Goal: Task Accomplishment & Management: Use online tool/utility

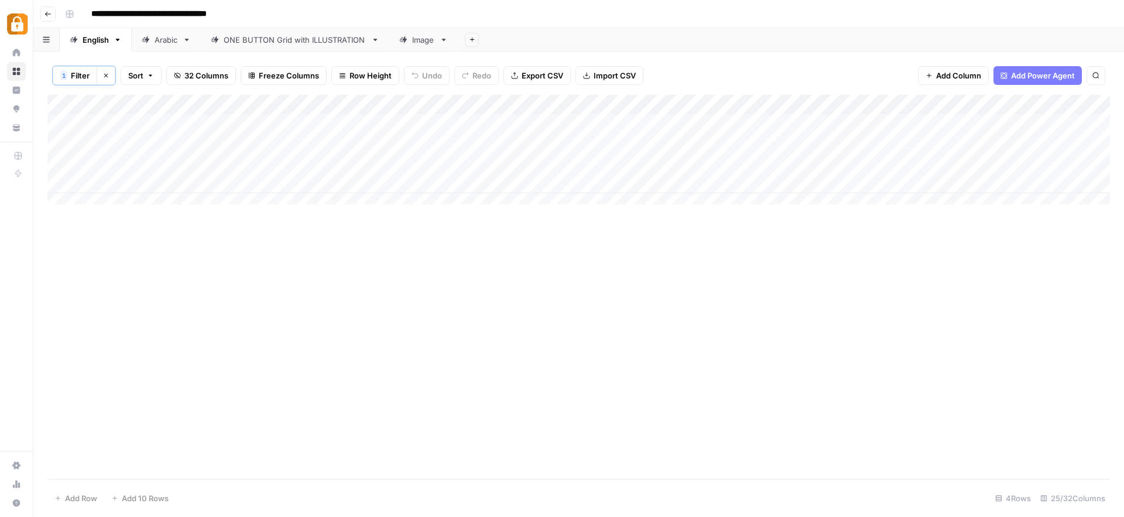
click at [617, 321] on div "Add Column" at bounding box center [578, 287] width 1062 height 384
